Goal: Information Seeking & Learning: Learn about a topic

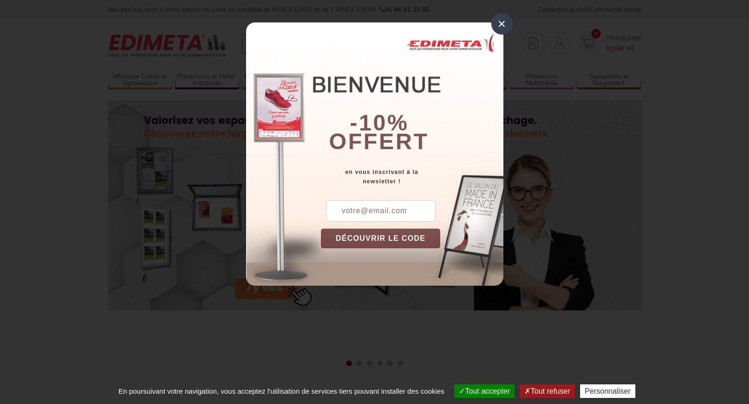
click at [494, 21] on div "×" at bounding box center [502, 24] width 22 height 22
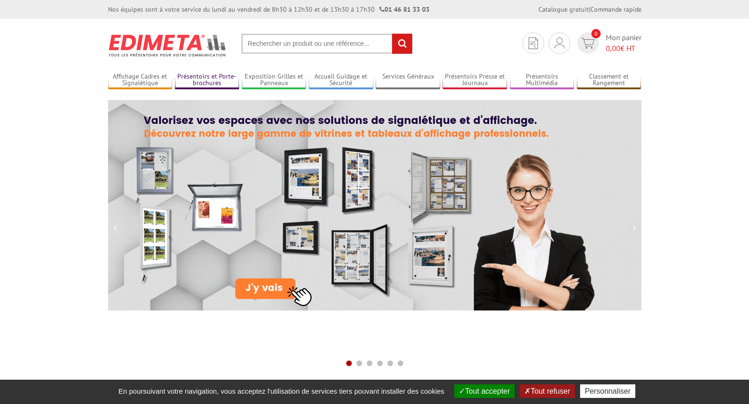
click at [209, 80] on link "Présentoirs et Porte-brochures" at bounding box center [207, 80] width 65 height 15
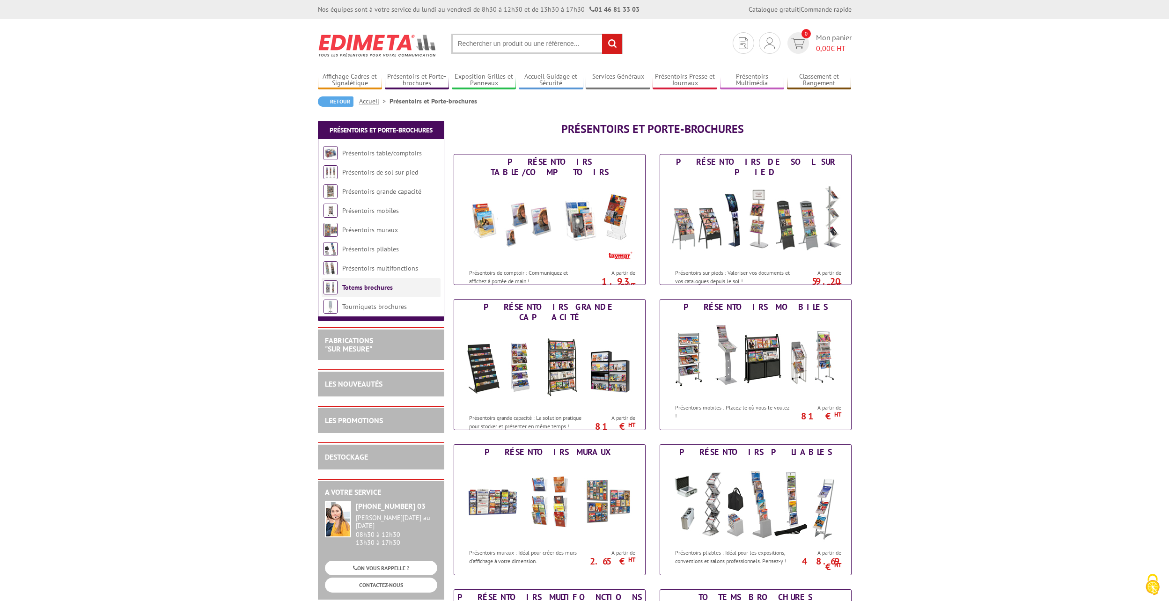
click at [392, 286] on li "Totems brochures" at bounding box center [381, 287] width 119 height 19
click at [377, 176] on link "Présentoirs de sol sur pied" at bounding box center [380, 172] width 77 height 8
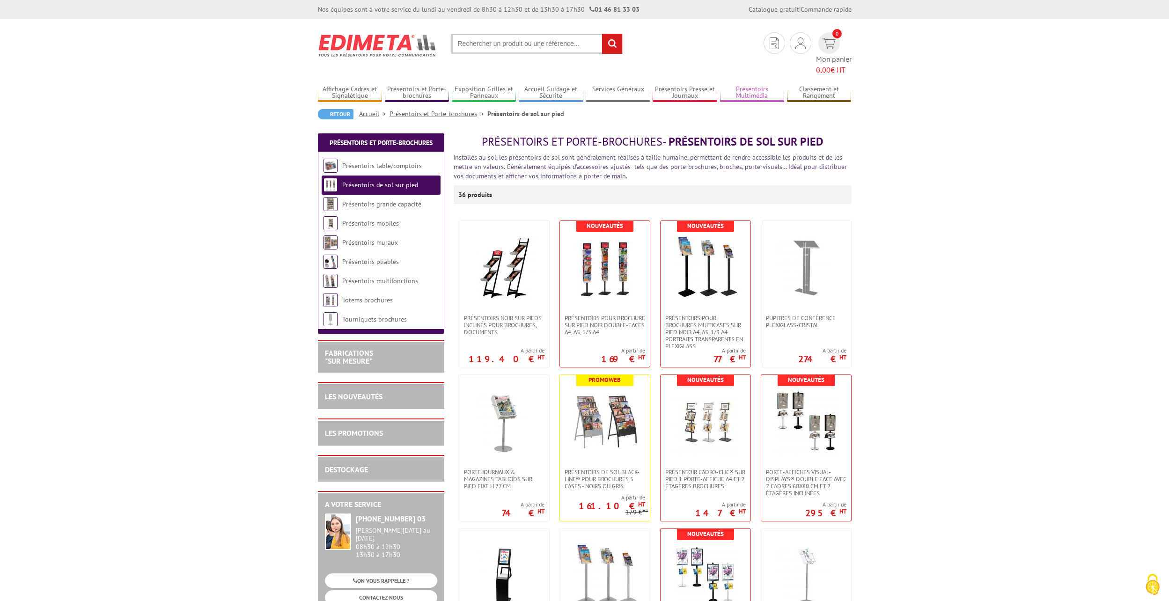
click at [757, 85] on link "Présentoirs Multimédia" at bounding box center [752, 92] width 65 height 15
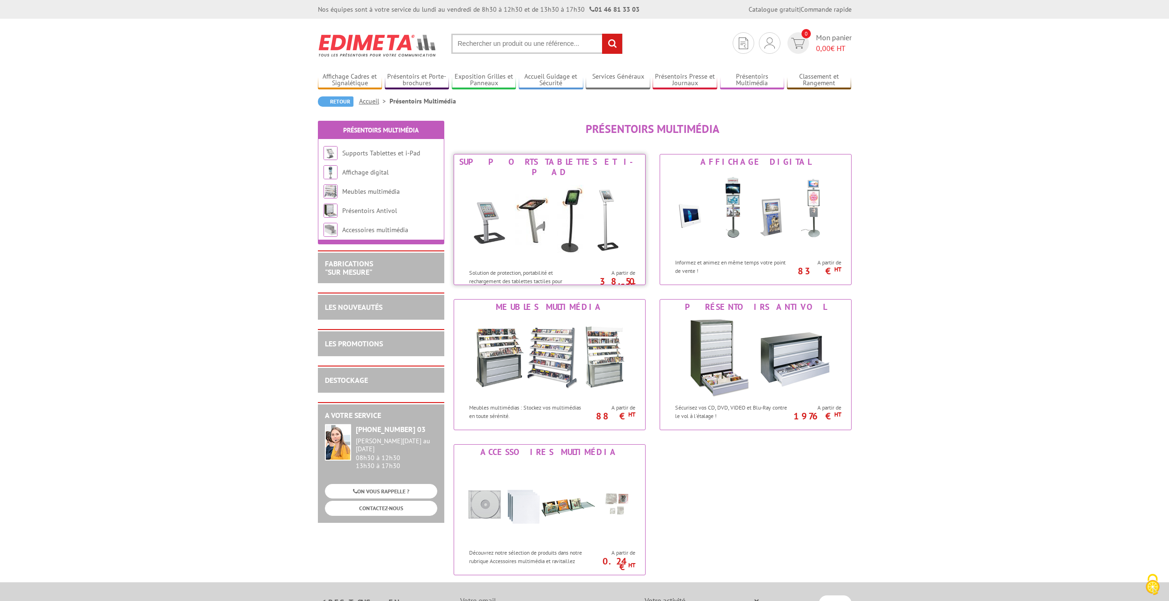
click at [569, 212] on img at bounding box center [549, 222] width 173 height 84
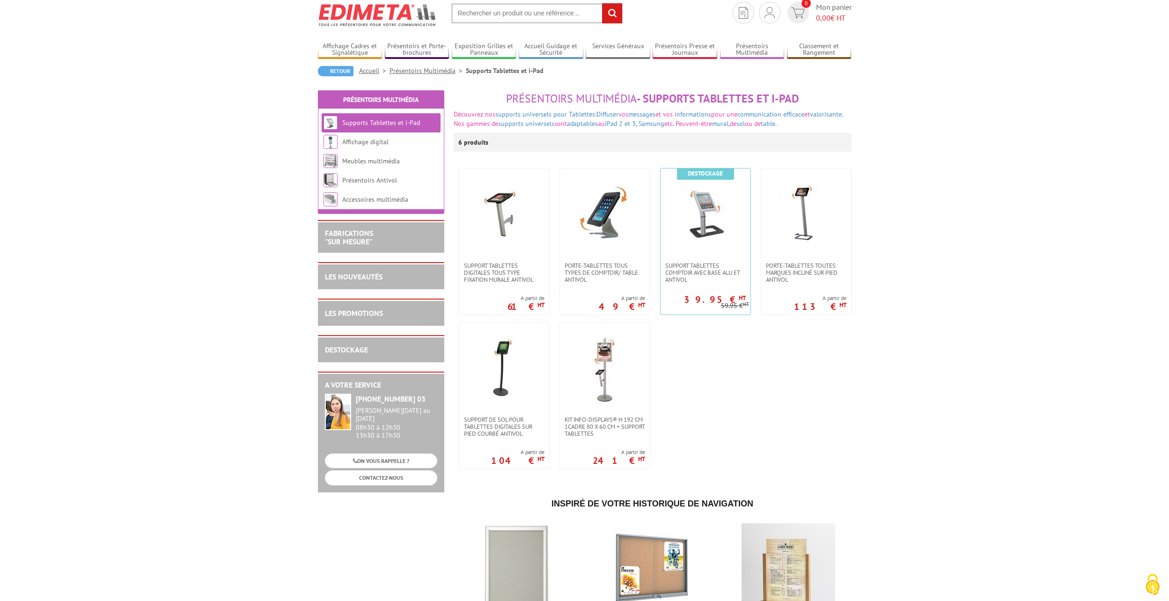
scroll to position [47, 0]
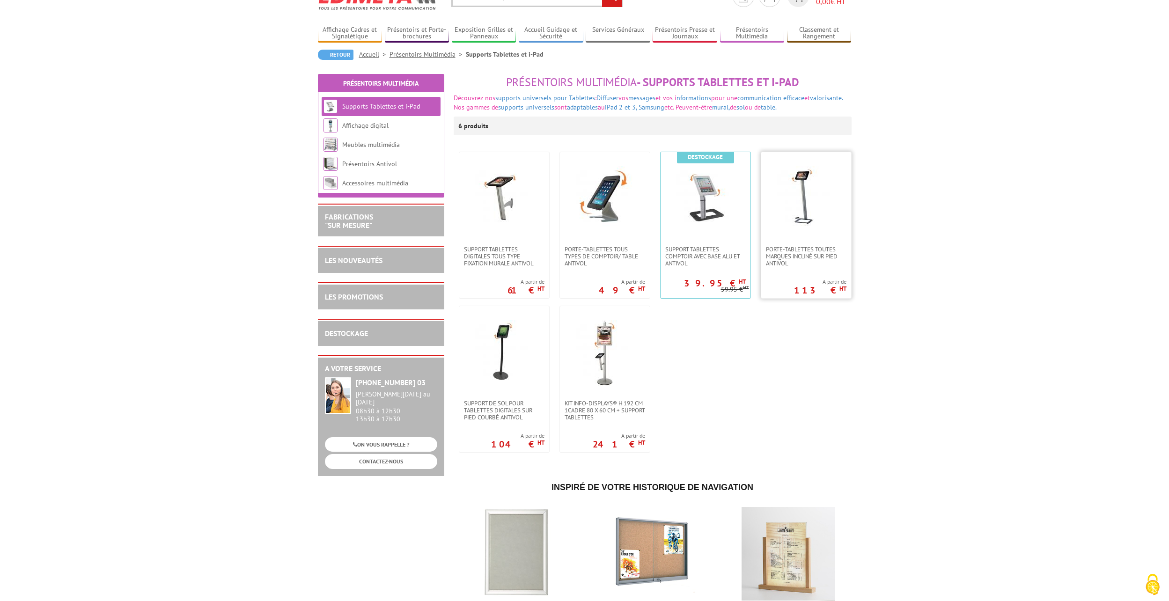
click at [817, 221] on img at bounding box center [806, 199] width 66 height 66
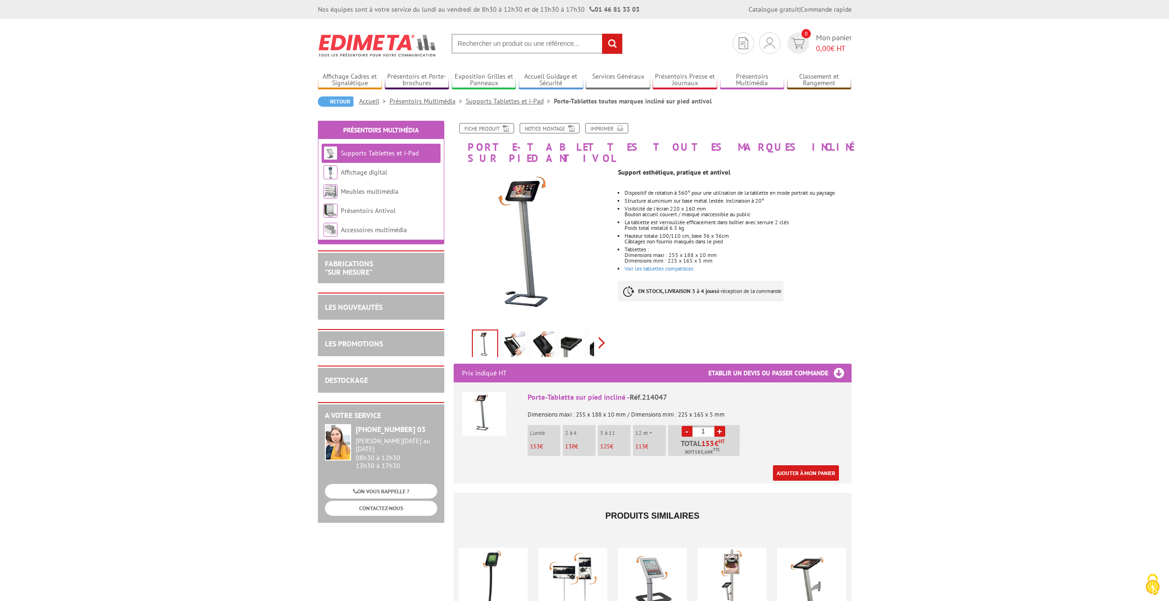
click at [604, 333] on div "Previous Next" at bounding box center [532, 342] width 158 height 33
